Goal: Transaction & Acquisition: Obtain resource

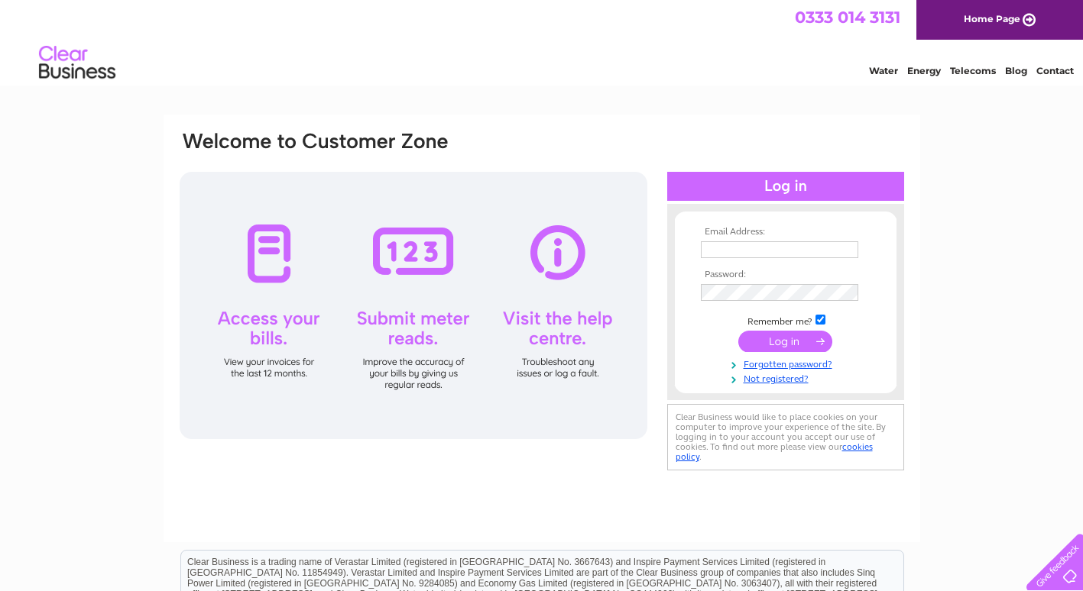
click at [718, 245] on input "text" at bounding box center [779, 249] width 157 height 17
type input "[PERSON_NAME][EMAIL_ADDRESS][PERSON_NAME][DOMAIN_NAME]"
click at [792, 336] on input "submit" at bounding box center [785, 342] width 94 height 21
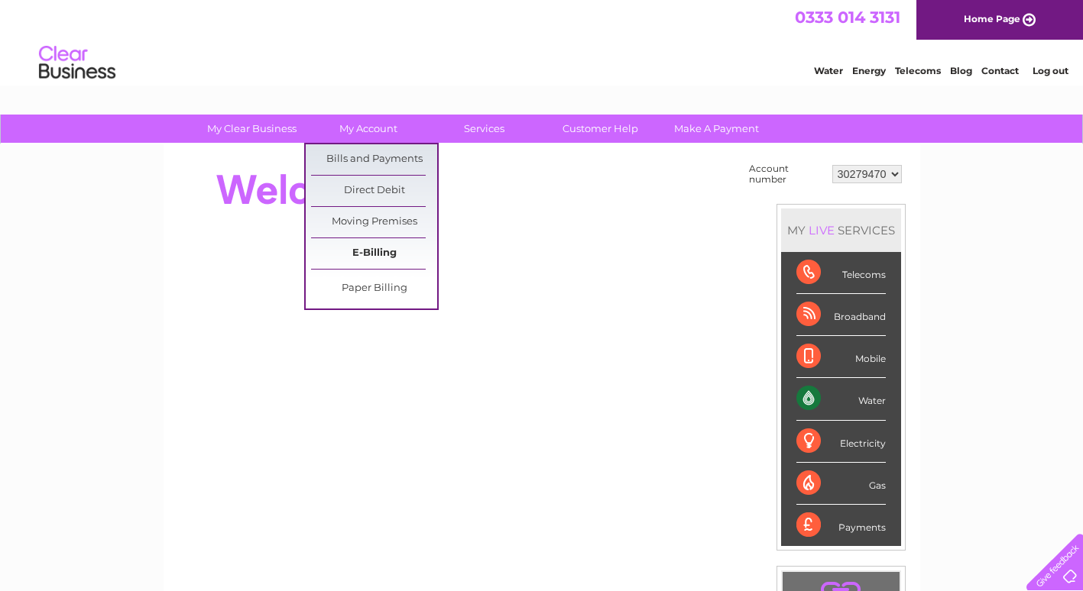
click at [378, 264] on link "E-Billing" at bounding box center [374, 253] width 126 height 31
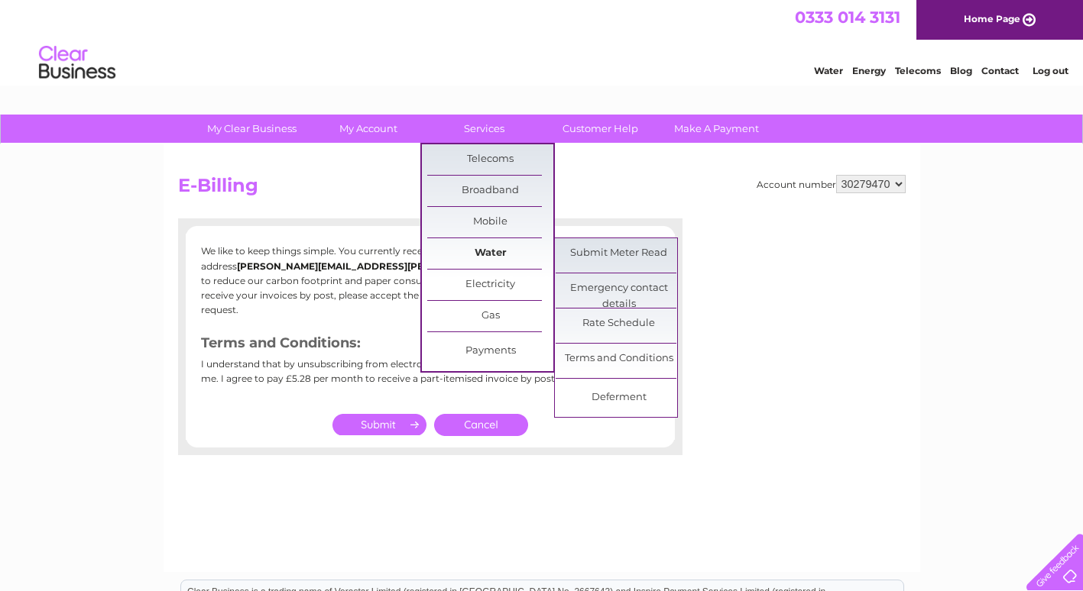
click at [478, 251] on link "Water" at bounding box center [490, 253] width 126 height 31
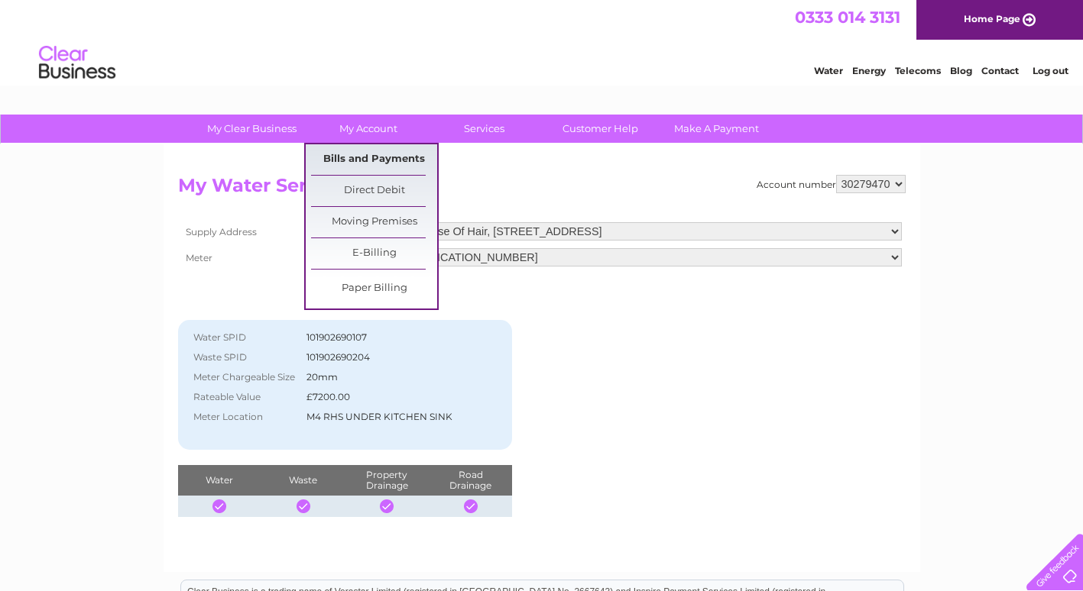
click at [369, 160] on link "Bills and Payments" at bounding box center [374, 159] width 126 height 31
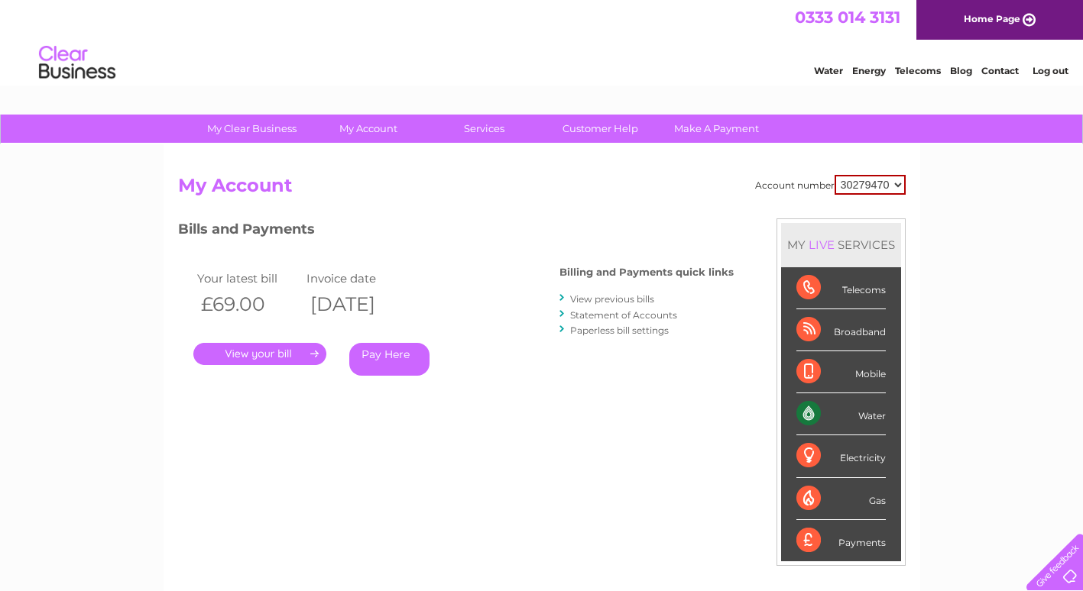
click at [591, 301] on link "View previous bills" at bounding box center [612, 298] width 84 height 11
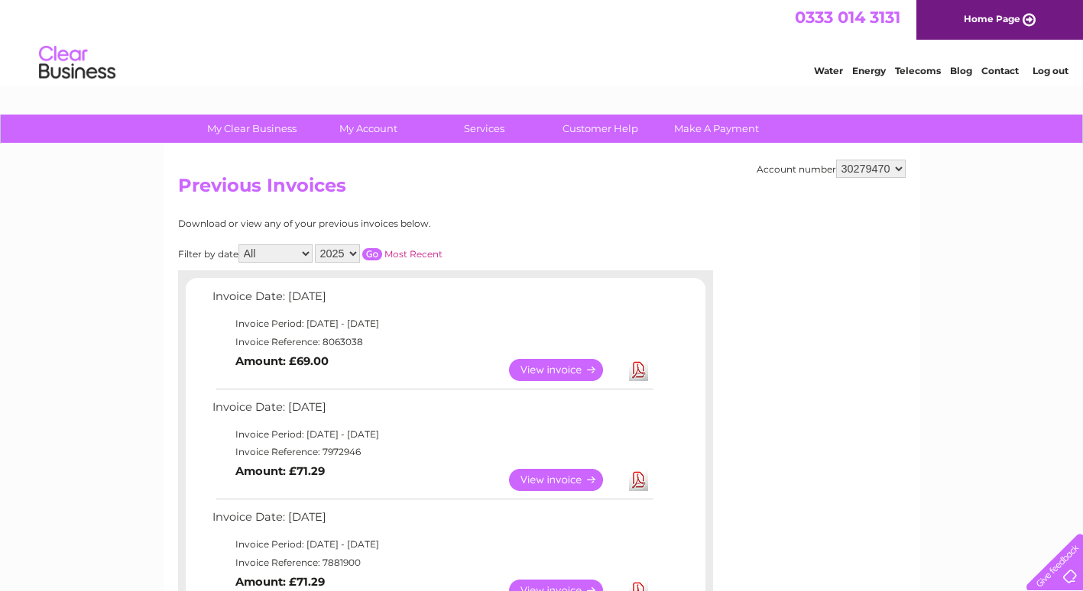
click at [549, 372] on link "View" at bounding box center [565, 370] width 112 height 22
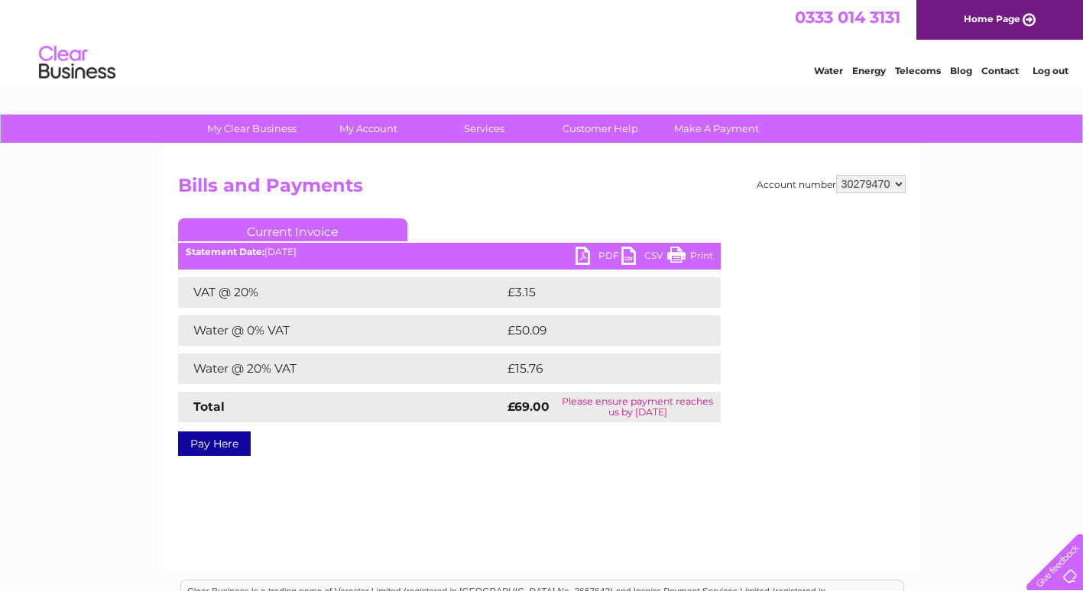
click at [588, 251] on link "PDF" at bounding box center [598, 258] width 46 height 22
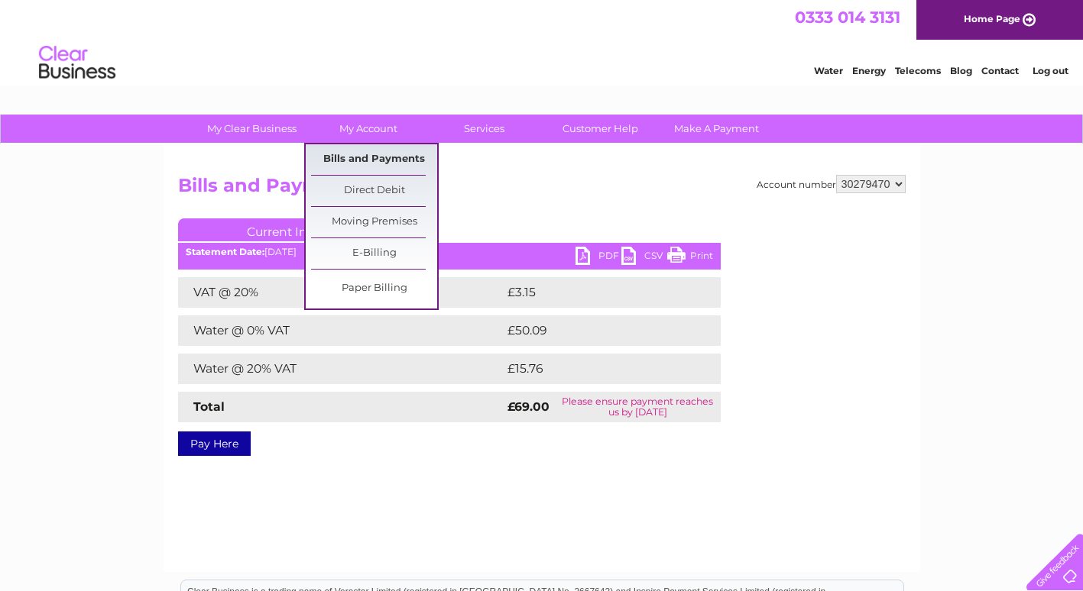
click at [361, 159] on link "Bills and Payments" at bounding box center [374, 159] width 126 height 31
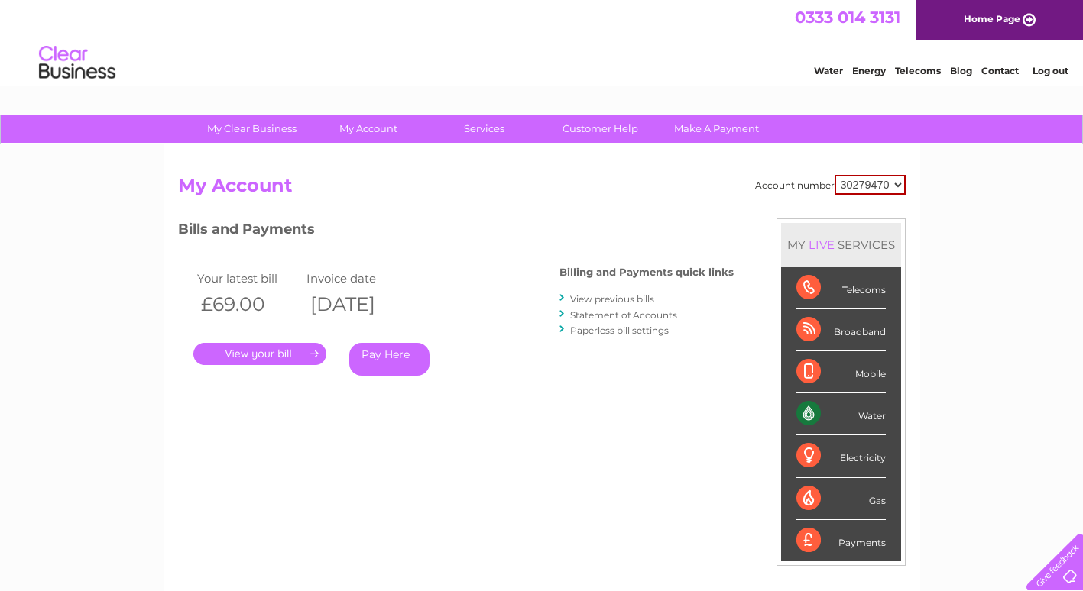
click at [613, 303] on link "View previous bills" at bounding box center [612, 298] width 84 height 11
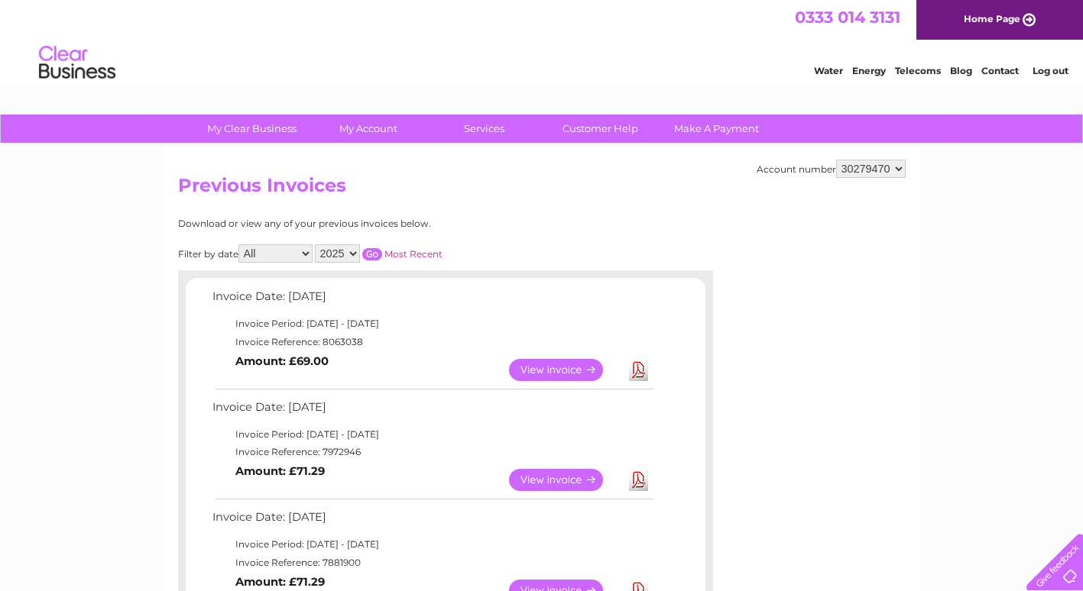
click at [543, 478] on link "View" at bounding box center [565, 480] width 112 height 22
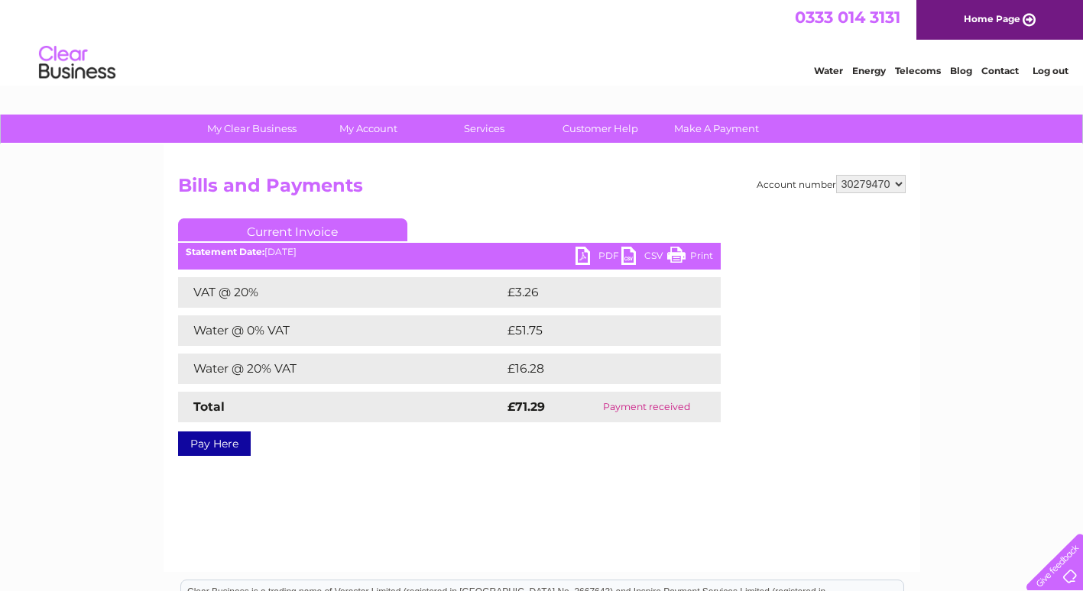
click at [586, 248] on link "PDF" at bounding box center [598, 258] width 46 height 22
click at [588, 252] on link "PDF" at bounding box center [598, 258] width 46 height 22
click at [591, 257] on link "PDF" at bounding box center [598, 258] width 46 height 22
